Goal: Task Accomplishment & Management: Manage account settings

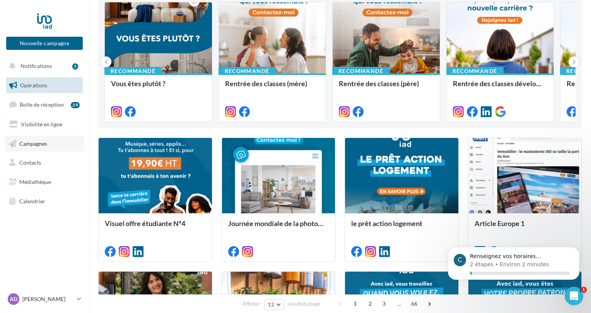
scroll to position [232, 0]
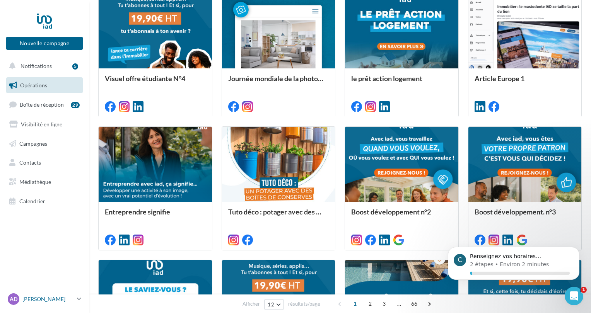
click at [62, 298] on p "[PERSON_NAME]" at bounding box center [47, 299] width 51 height 8
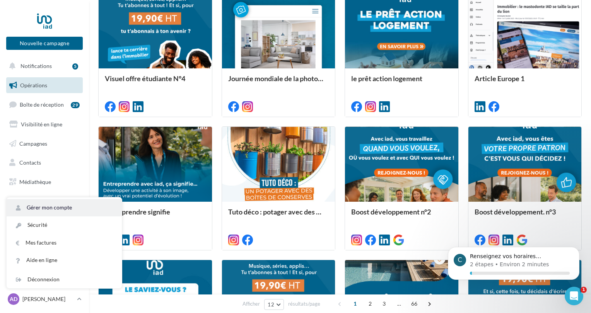
click at [40, 204] on link "Gérer mon compte" at bounding box center [64, 207] width 115 height 17
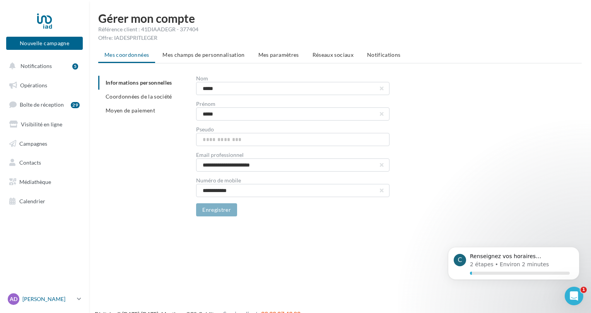
click at [23, 302] on p "[PERSON_NAME]" at bounding box center [47, 299] width 51 height 8
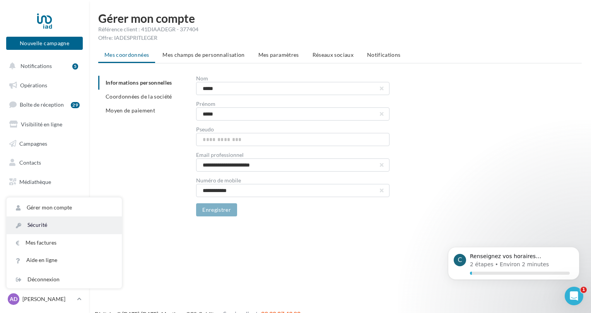
click at [45, 224] on link "Sécurité" at bounding box center [64, 225] width 115 height 17
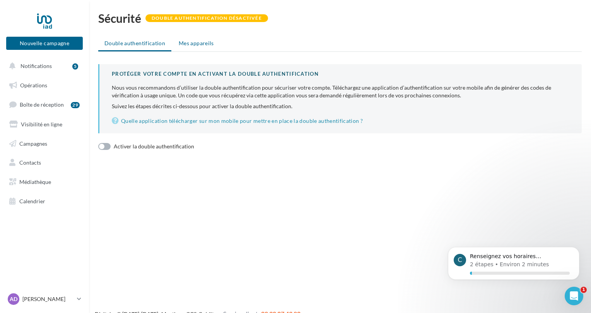
click at [195, 38] on li "Mes appareils" at bounding box center [196, 43] width 48 height 14
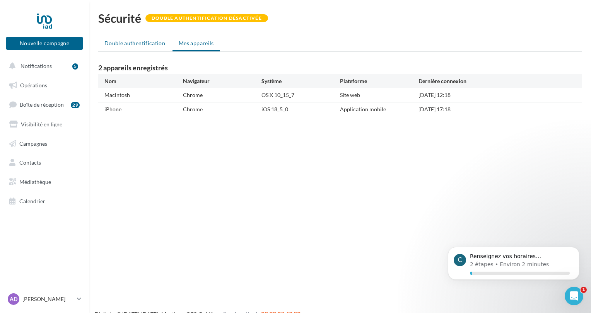
click at [145, 47] on li "Double authentification" at bounding box center [134, 43] width 73 height 14
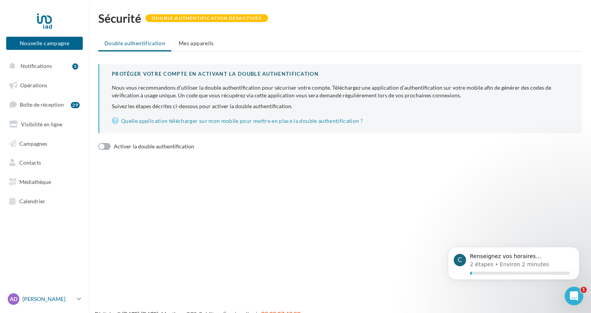
click at [29, 304] on div "AD Alice DEGRÉ alice.degre@iadfrance.fr" at bounding box center [41, 300] width 66 height 12
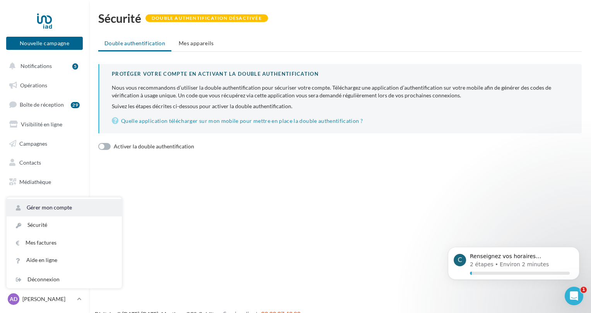
click at [58, 203] on link "Gérer mon compte" at bounding box center [64, 207] width 115 height 17
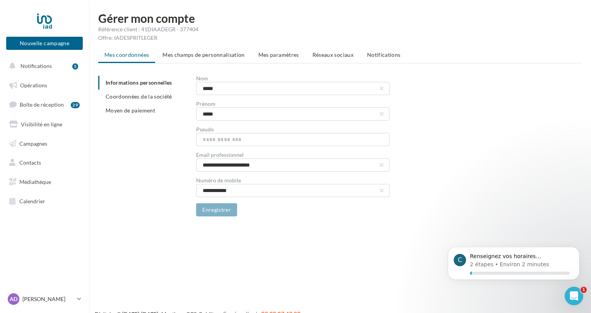
click at [222, 55] on span "Mes champs de personnalisation" at bounding box center [203, 54] width 82 height 7
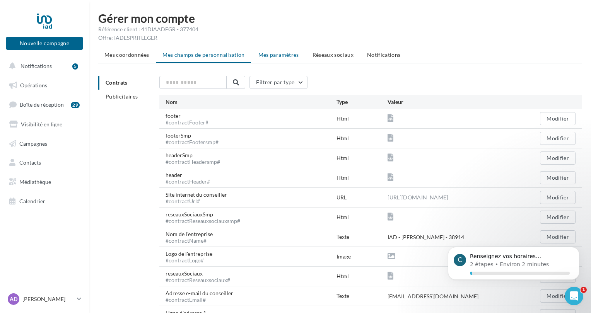
click at [266, 55] on span "Mes paramètres" at bounding box center [278, 54] width 41 height 7
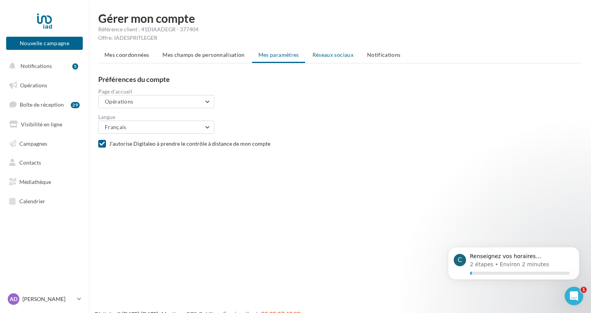
click at [324, 55] on span "Réseaux sociaux" at bounding box center [332, 54] width 41 height 7
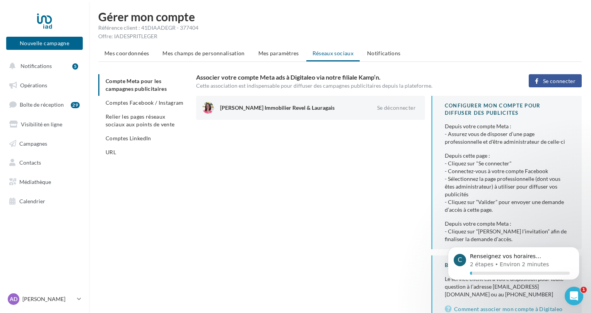
scroll to position [3, 0]
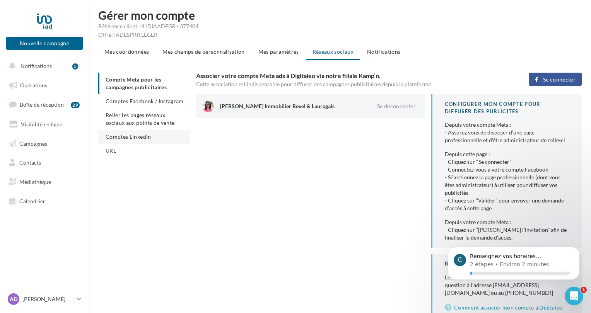
click at [138, 135] on span "Comptes LinkedIn" at bounding box center [129, 136] width 46 height 7
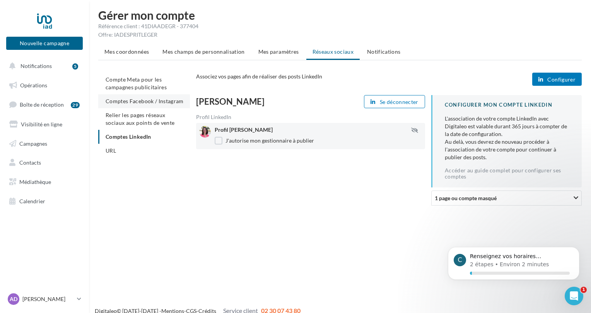
click at [160, 104] on li "Comptes Facebook / Instagram" at bounding box center [144, 101] width 92 height 14
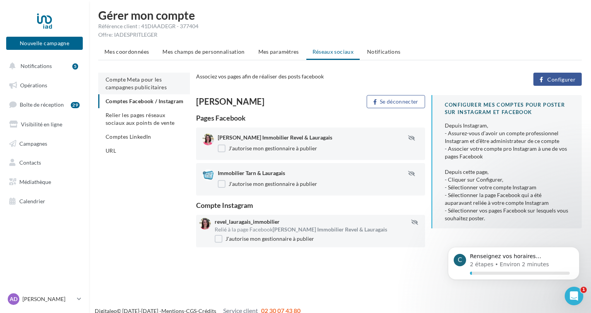
click at [120, 79] on span "Compte Meta pour les campagnes publicitaires" at bounding box center [136, 83] width 61 height 14
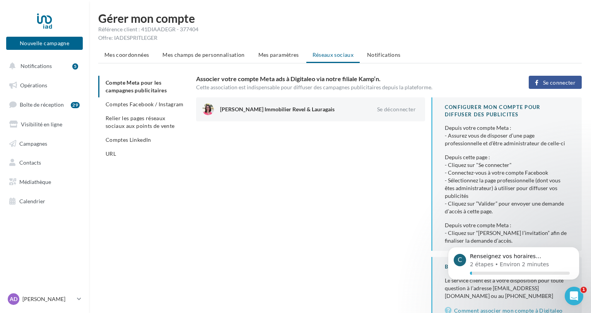
click at [557, 85] on span "Se connecter" at bounding box center [559, 83] width 32 height 6
click at [159, 102] on span "Comptes Facebook / Instagram" at bounding box center [145, 104] width 78 height 7
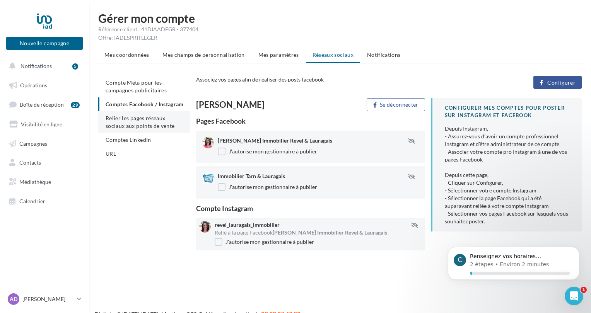
click at [123, 130] on li "Relier les pages réseaux sociaux aux points de vente" at bounding box center [144, 122] width 92 height 22
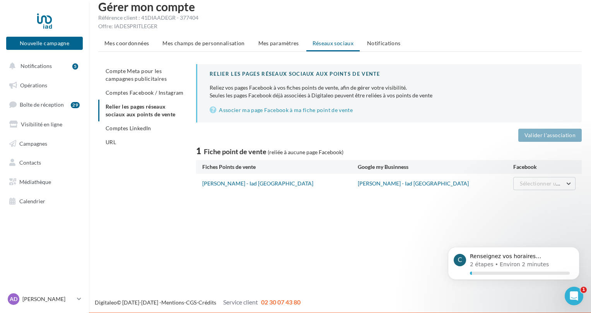
scroll to position [12, 0]
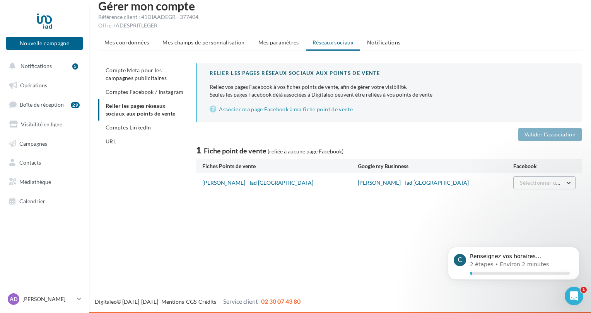
click at [532, 183] on span "Sélectionner une page" at bounding box center [547, 182] width 55 height 7
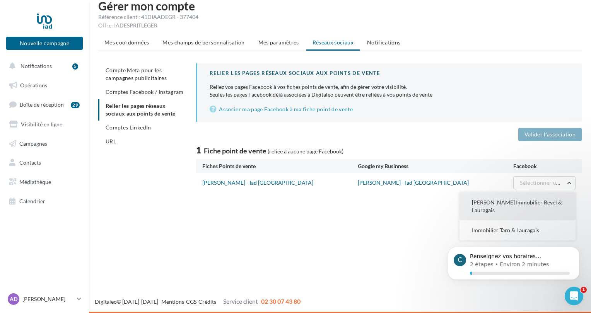
click at [510, 208] on button "[PERSON_NAME] Immobilier Revel & Lauragais" at bounding box center [517, 207] width 116 height 28
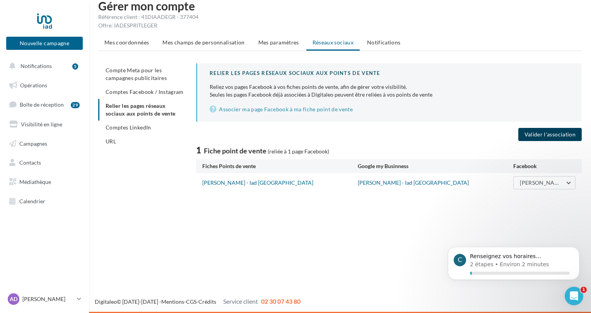
click at [545, 130] on button "Valider l'association" at bounding box center [549, 134] width 63 height 13
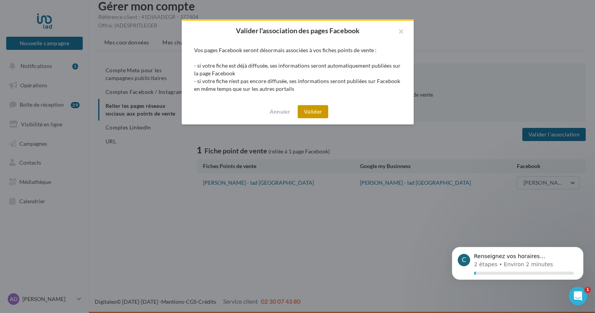
click at [322, 110] on button "Valider" at bounding box center [313, 111] width 31 height 13
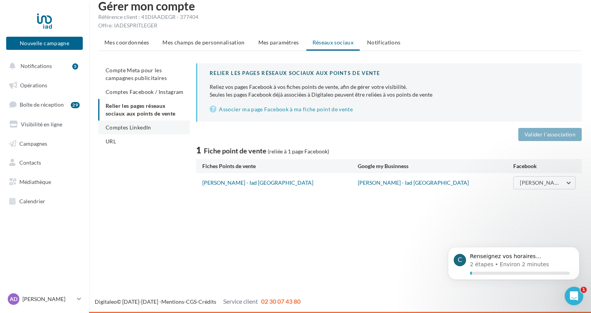
click at [118, 129] on span "Comptes LinkedIn" at bounding box center [129, 127] width 46 height 7
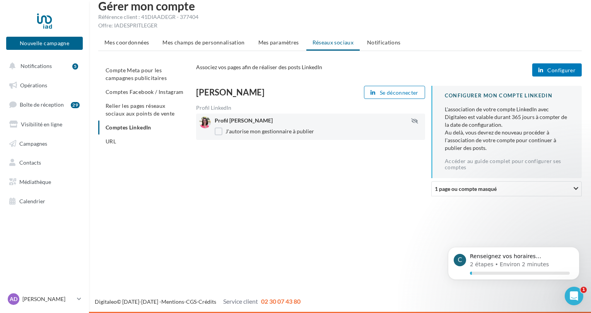
click at [106, 139] on span "URL" at bounding box center [111, 141] width 10 height 7
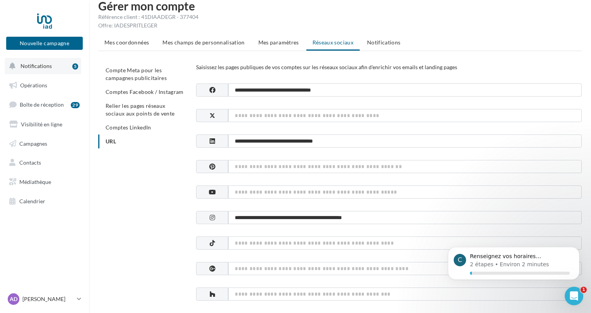
click at [47, 69] on span "Notifications" at bounding box center [35, 66] width 31 height 7
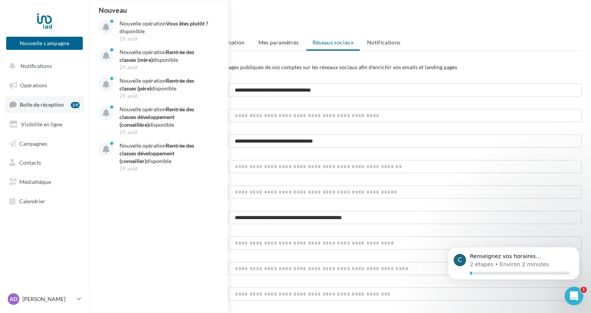
click at [42, 102] on span "Boîte de réception" at bounding box center [42, 104] width 44 height 7
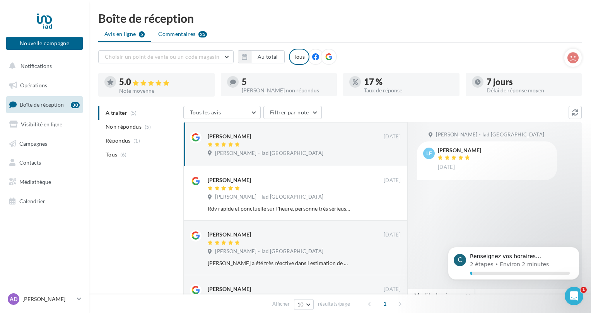
click at [181, 36] on span "Commentaires" at bounding box center [176, 34] width 37 height 8
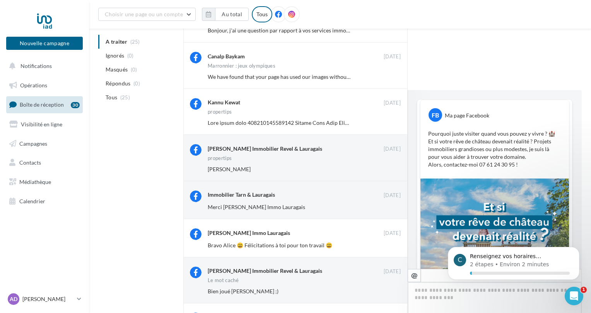
scroll to position [278, 0]
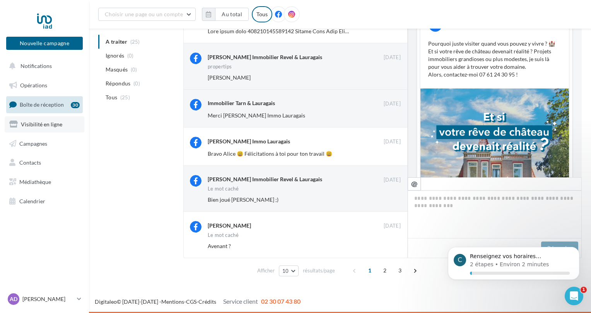
click at [56, 130] on link "Visibilité en ligne" at bounding box center [45, 124] width 80 height 16
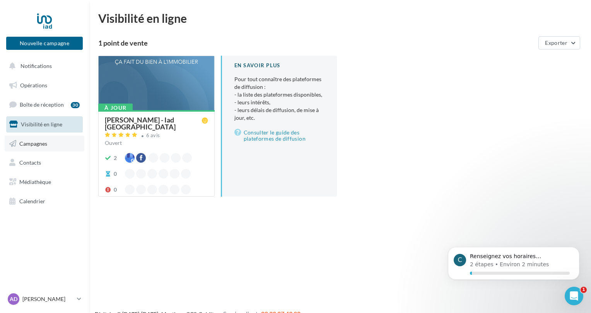
click at [50, 146] on link "Campagnes" at bounding box center [45, 144] width 80 height 16
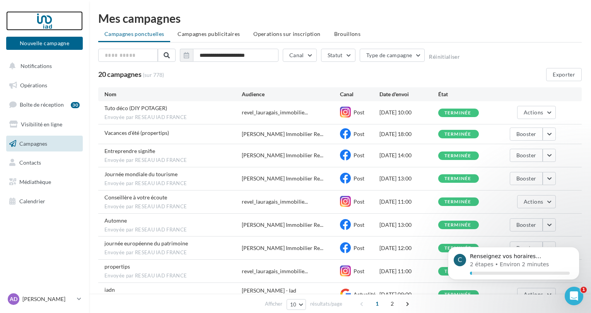
click at [44, 19] on div at bounding box center [45, 20] width 62 height 19
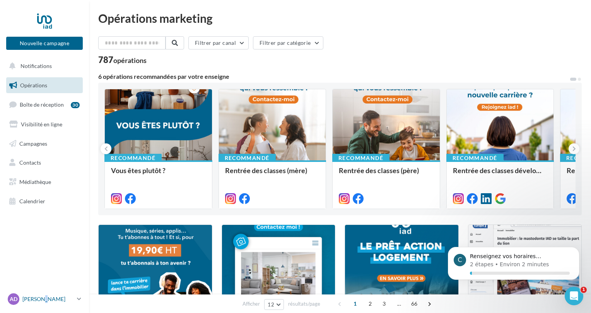
click at [41, 296] on p "[PERSON_NAME]" at bounding box center [47, 299] width 51 height 8
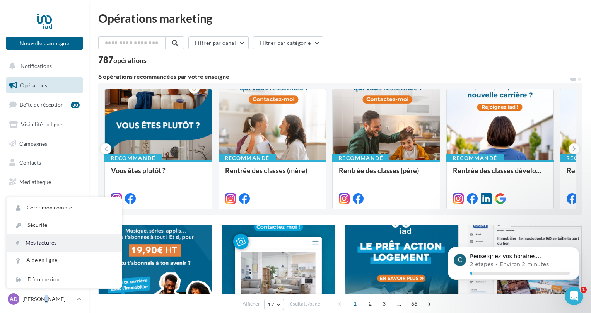
click at [50, 242] on link "Mes factures" at bounding box center [64, 242] width 115 height 17
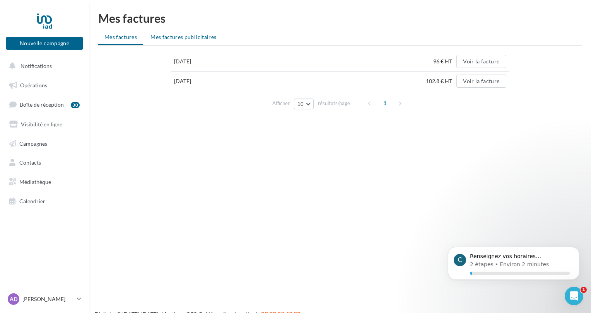
click at [181, 36] on span "Mes factures publicitaires" at bounding box center [183, 37] width 66 height 7
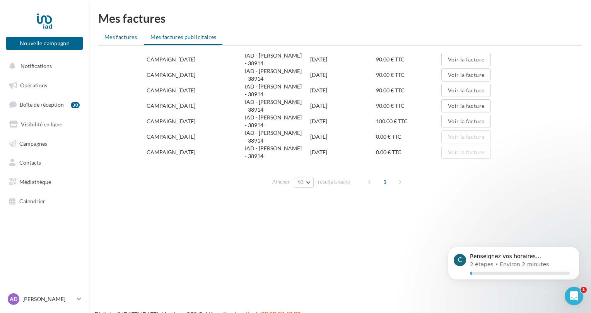
click at [120, 33] on li "Mes factures" at bounding box center [120, 37] width 45 height 14
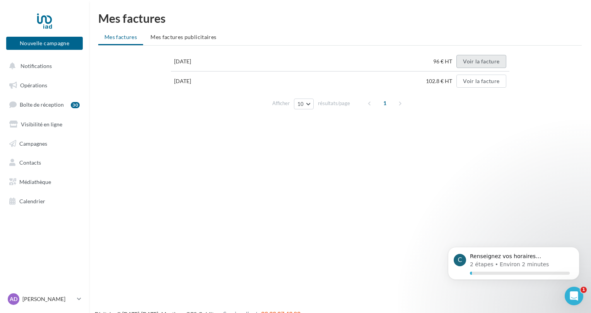
click at [468, 61] on button "Voir la facture" at bounding box center [481, 61] width 50 height 13
click at [45, 300] on p "[PERSON_NAME]" at bounding box center [47, 299] width 51 height 8
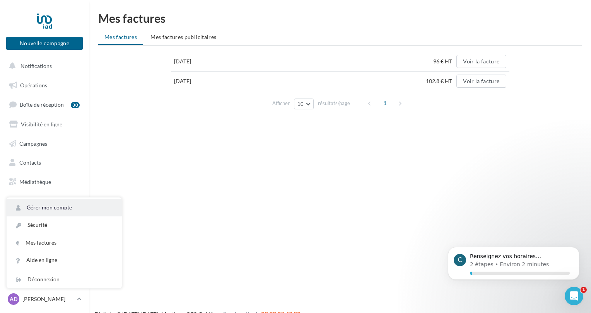
click at [60, 209] on link "Gérer mon compte" at bounding box center [64, 207] width 115 height 17
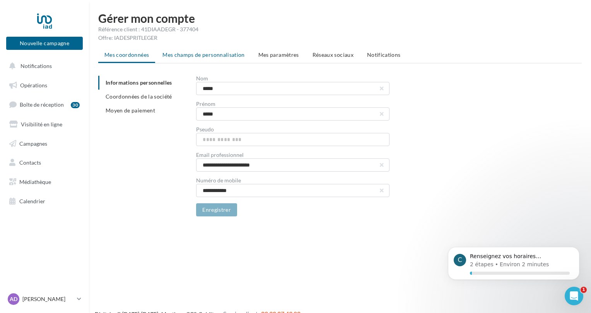
click at [205, 59] on li "Mes champs de personnalisation" at bounding box center [203, 55] width 95 height 14
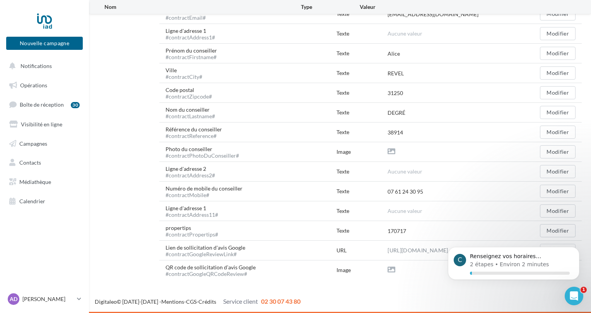
scroll to position [285, 0]
click at [538, 257] on p "Renseignez vos horaires exceptionnels🕒" at bounding box center [520, 257] width 100 height 8
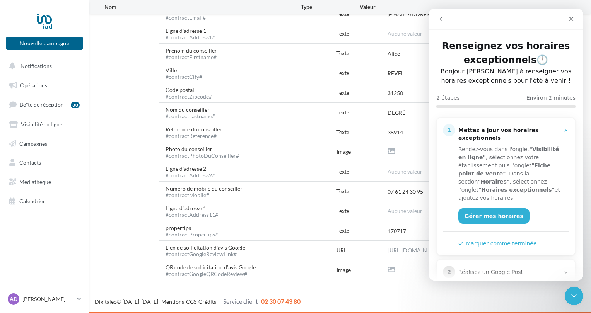
scroll to position [0, 0]
click at [570, 18] on icon "Fermer" at bounding box center [571, 19] width 4 height 4
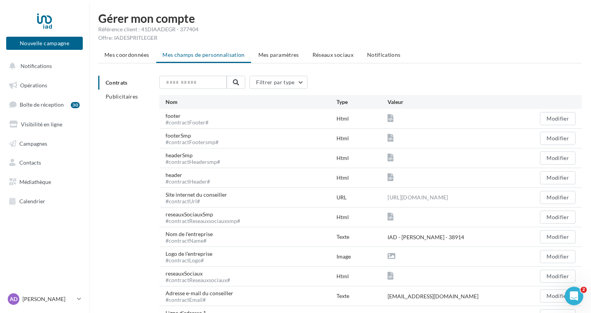
click at [290, 54] on span "Mes paramètres" at bounding box center [278, 54] width 41 height 7
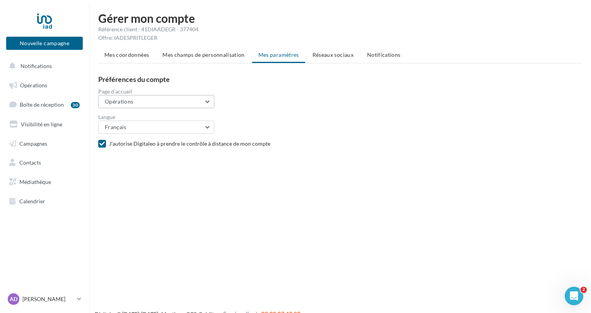
click at [177, 103] on button "Opérations" at bounding box center [156, 101] width 116 height 13
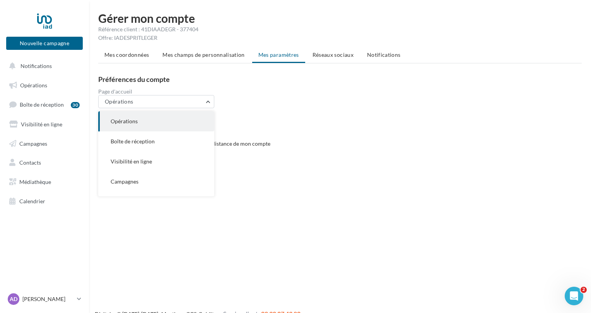
click at [274, 94] on div "Page d'accueil" at bounding box center [343, 91] width 490 height 5
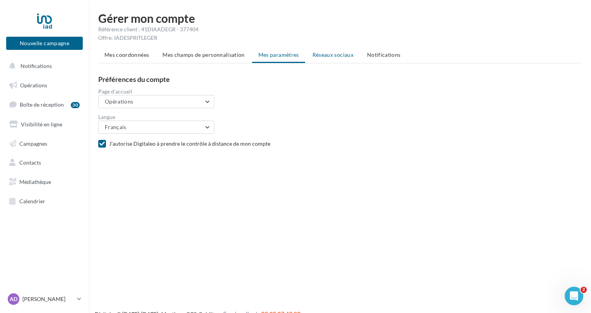
click at [338, 58] on li "Réseaux sociaux" at bounding box center [332, 55] width 53 height 14
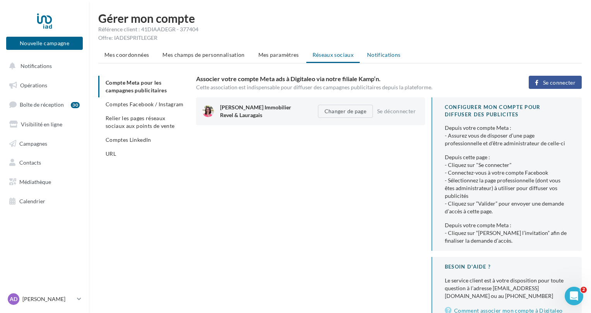
click at [386, 56] on span "Notifications" at bounding box center [384, 54] width 34 height 7
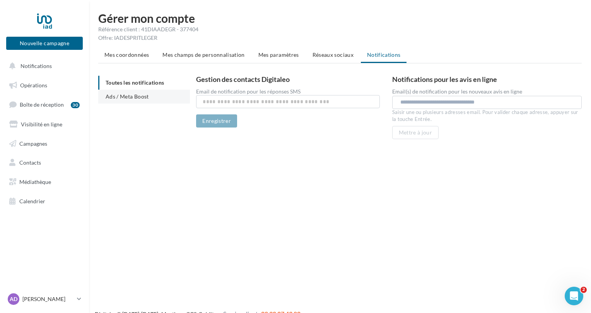
click at [135, 96] on span "Ads / Meta Boost" at bounding box center [127, 96] width 43 height 7
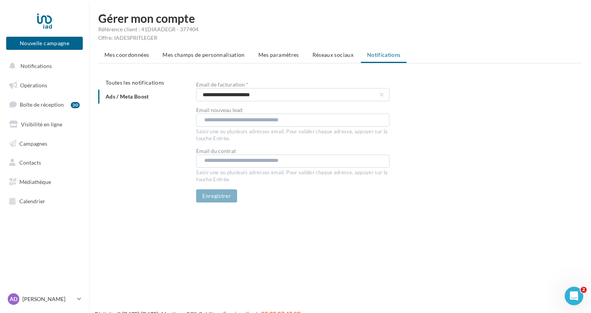
drag, startPoint x: 33, startPoint y: 206, endPoint x: 32, endPoint y: 213, distance: 7.4
click at [34, 200] on span "Calendrier" at bounding box center [32, 201] width 26 height 7
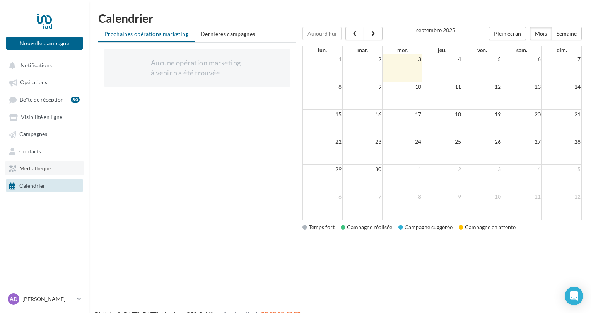
click at [27, 167] on span "Médiathèque" at bounding box center [35, 169] width 32 height 7
